Goal: Information Seeking & Learning: Check status

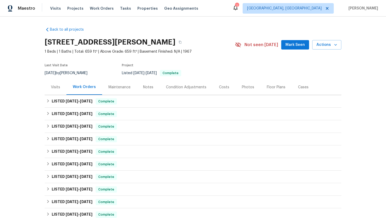
click at [58, 90] on div "Visits" at bounding box center [56, 87] width 22 height 15
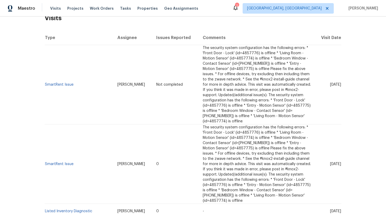
scroll to position [45, 0]
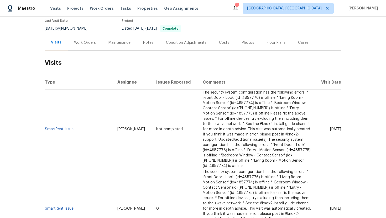
click at [83, 50] on div "Work Orders" at bounding box center [85, 42] width 34 height 15
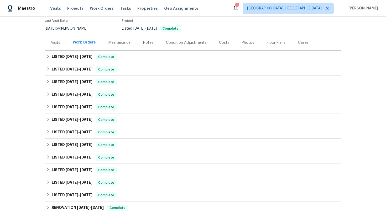
click at [54, 43] on div "Visits" at bounding box center [55, 42] width 9 height 5
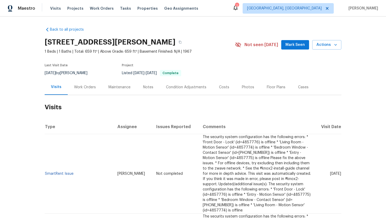
click at [83, 87] on div "Work Orders" at bounding box center [85, 87] width 22 height 5
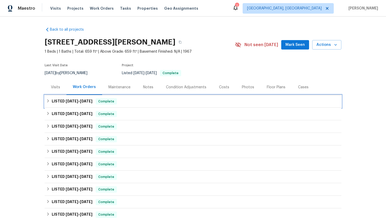
click at [95, 101] on div "LISTED [DATE] - [DATE] Complete" at bounding box center [192, 101] width 293 height 6
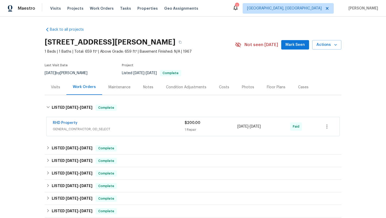
click at [113, 128] on span "GENERAL_CONTRACTOR, OD_SELECT" at bounding box center [119, 129] width 132 height 5
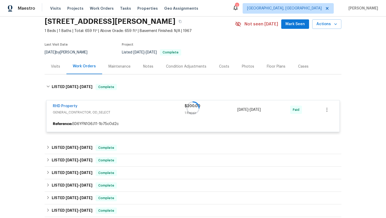
scroll to position [22, 0]
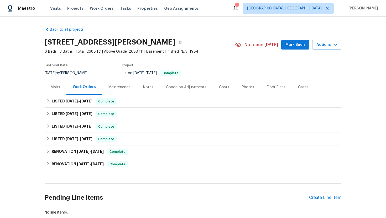
click at [52, 91] on div "Visits" at bounding box center [56, 87] width 22 height 15
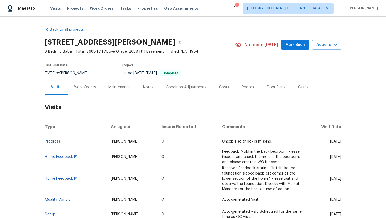
click at [86, 91] on div "Work Orders" at bounding box center [85, 87] width 34 height 15
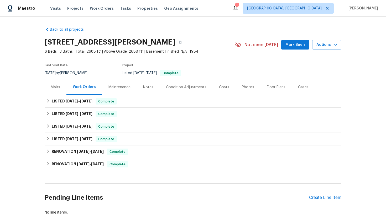
click at [57, 88] on div "Visits" at bounding box center [55, 87] width 9 height 5
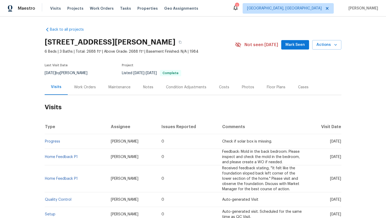
drag, startPoint x: 320, startPoint y: 142, endPoint x: 338, endPoint y: 145, distance: 18.2
click at [338, 145] on td "Wed, Jun 25 2025" at bounding box center [324, 141] width 34 height 15
copy span "Jun 25 2025"
click at [79, 93] on div "Work Orders" at bounding box center [85, 87] width 34 height 15
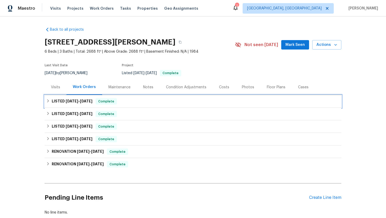
click at [88, 102] on span "6/26/25" at bounding box center [86, 101] width 13 height 4
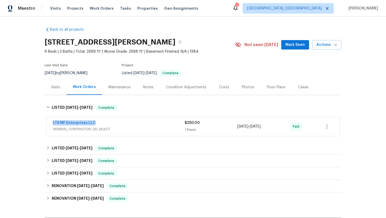
drag, startPoint x: 89, startPoint y: 124, endPoint x: 50, endPoint y: 124, distance: 39.4
click at [49, 124] on div "LTS MF Enterprises LLC GENERAL_CONTRACTOR, OD_SELECT $250.00 1 Repair 6/19/2025…" at bounding box center [192, 126] width 293 height 19
copy link "LTS MF Enterprises LLC"
drag, startPoint x: 275, startPoint y: 128, endPoint x: 236, endPoint y: 128, distance: 39.1
click at [236, 128] on div "LTS MF Enterprises LLC GENERAL_CONTRACTOR, OD_SELECT $250.00 1 Repair 6/19/2025…" at bounding box center [187, 126] width 268 height 13
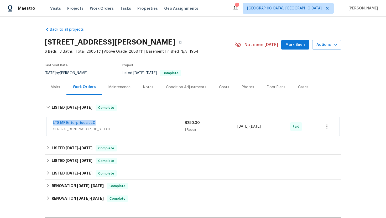
copy div "6/19/2025 - 6/26/2025"
